Goal: Task Accomplishment & Management: Use online tool/utility

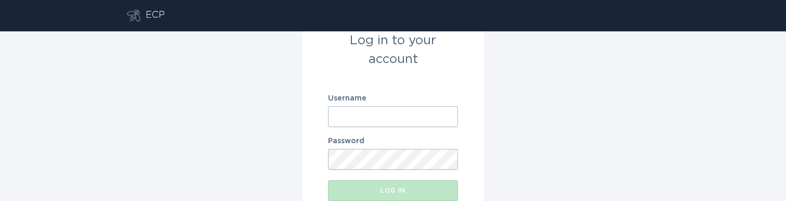
click at [380, 109] on input "Username" at bounding box center [393, 116] width 130 height 21
paste input "[EMAIL_ADDRESS][DOMAIN_NAME]"
type input "[EMAIL_ADDRESS][DOMAIN_NAME]"
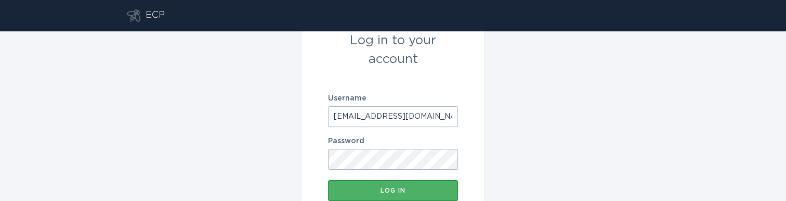
click at [369, 193] on button "Log in" at bounding box center [393, 190] width 130 height 21
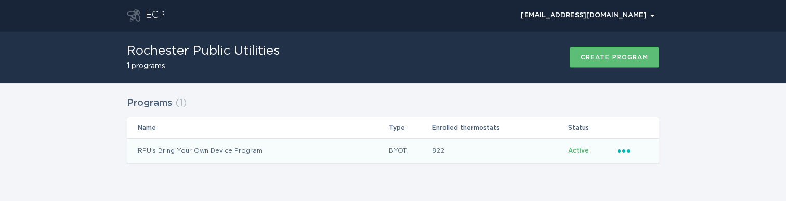
click at [629, 148] on icon "Ellipsis" at bounding box center [625, 149] width 15 height 9
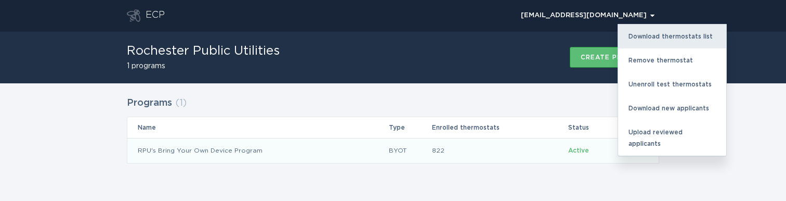
click at [650, 34] on div "Download thermostats list" at bounding box center [672, 36] width 108 height 24
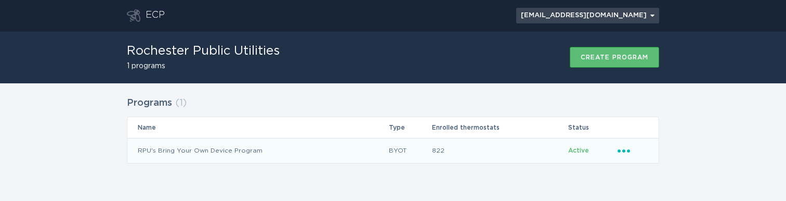
click at [645, 18] on div "[EMAIL_ADDRESS][DOMAIN_NAME] Chevron" at bounding box center [588, 15] width 134 height 6
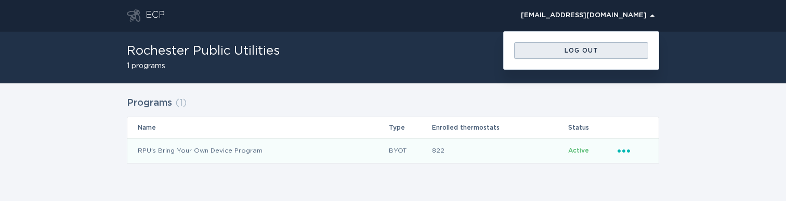
click at [623, 50] on div "Log out" at bounding box center [581, 50] width 124 height 6
